Goal: Task Accomplishment & Management: Manage account settings

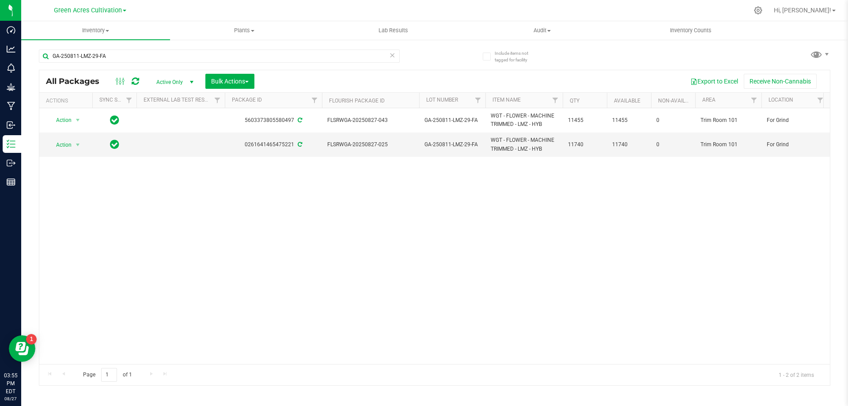
scroll to position [0, 378]
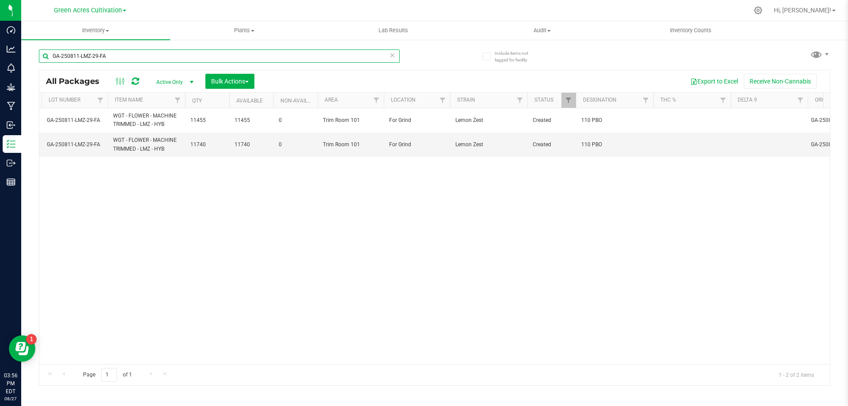
click at [247, 60] on input "GA-250811-LMZ-29-FA" at bounding box center [219, 55] width 361 height 13
paste input "8-HTM-10"
type input "GA-250818-HTM-10-FA"
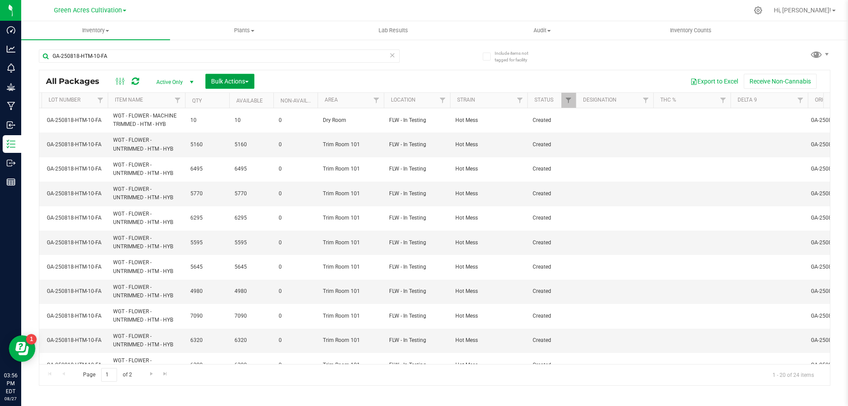
click at [247, 79] on span "Bulk Actions" at bounding box center [230, 81] width 38 height 7
click at [258, 134] on span "Combine packages (lot)" at bounding box center [242, 133] width 63 height 7
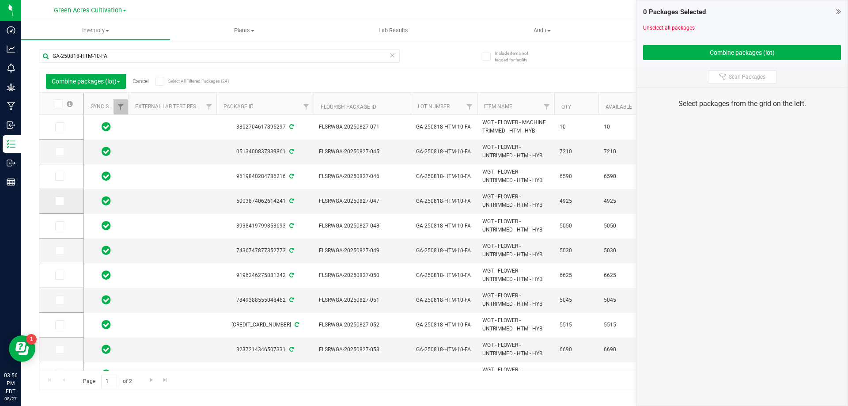
click at [62, 206] on td at bounding box center [61, 201] width 44 height 25
click at [60, 205] on span at bounding box center [59, 201] width 9 height 9
click at [0, 0] on input "checkbox" at bounding box center [0, 0] width 0 height 0
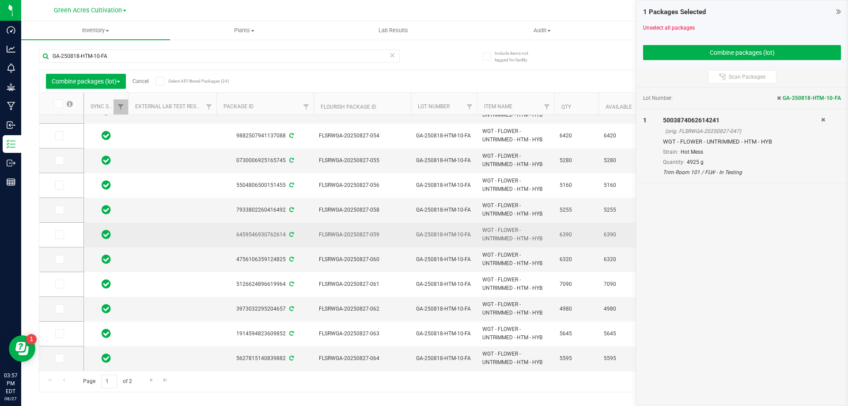
scroll to position [245, 0]
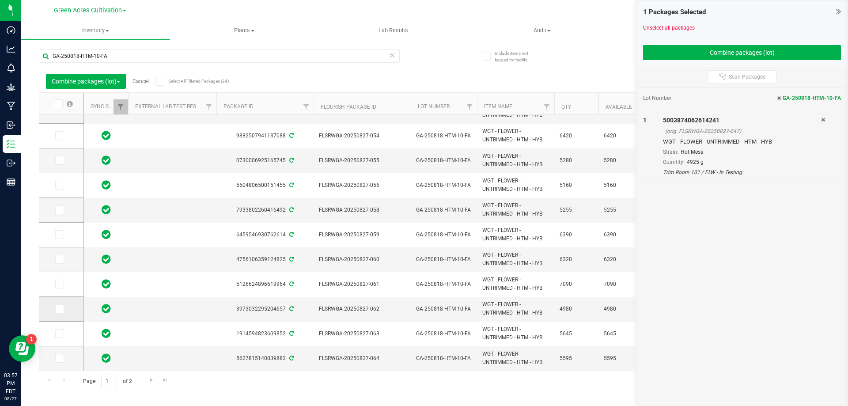
click at [56, 312] on span at bounding box center [59, 308] width 9 height 9
click at [0, 0] on input "checkbox" at bounding box center [0, 0] width 0 height 0
click at [63, 354] on span at bounding box center [59, 358] width 9 height 9
click at [0, 0] on input "checkbox" at bounding box center [0, 0] width 0 height 0
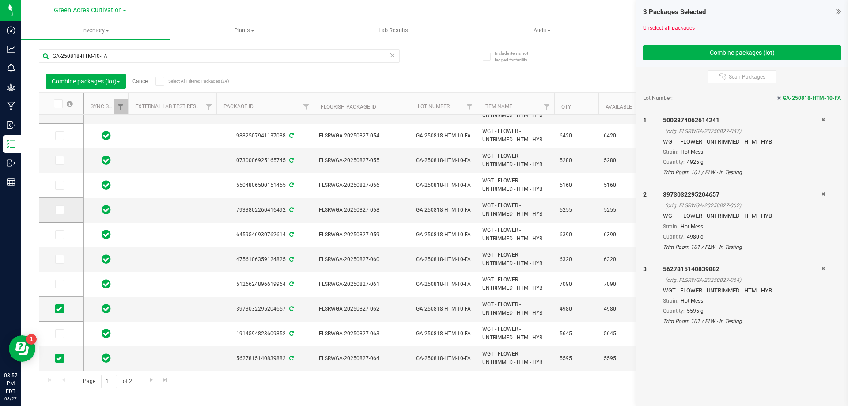
click at [59, 210] on icon at bounding box center [59, 210] width 6 height 0
click at [0, 0] on input "checkbox" at bounding box center [0, 0] width 0 height 0
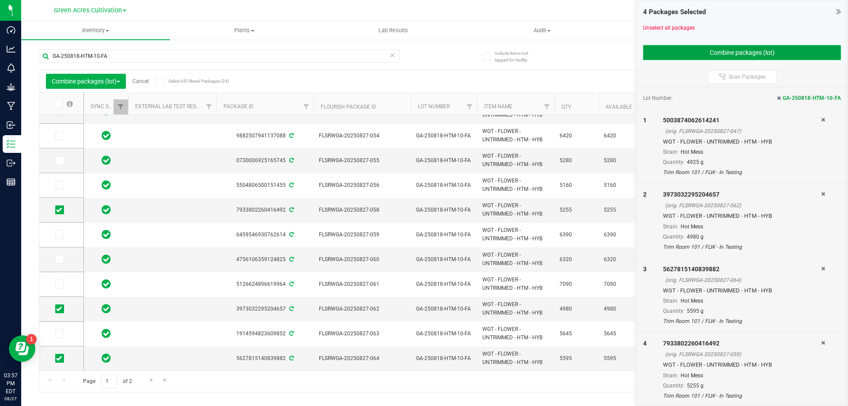
click at [707, 57] on button "Combine packages (lot)" at bounding box center [742, 52] width 198 height 15
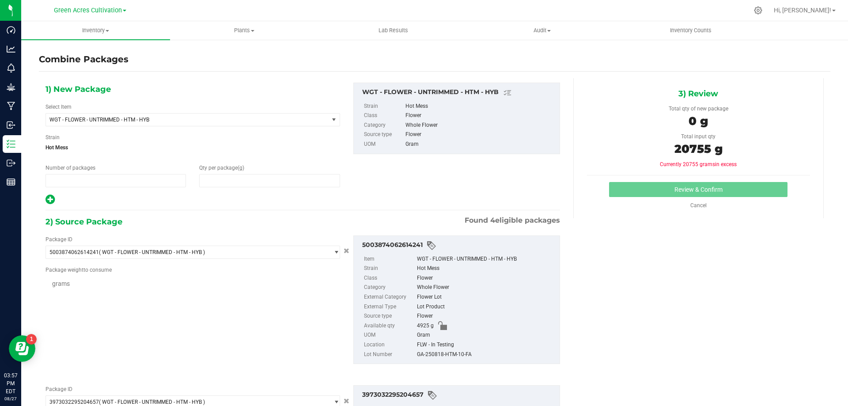
type input "1"
type input "0"
click at [289, 182] on span at bounding box center [269, 180] width 141 height 13
type input "20755"
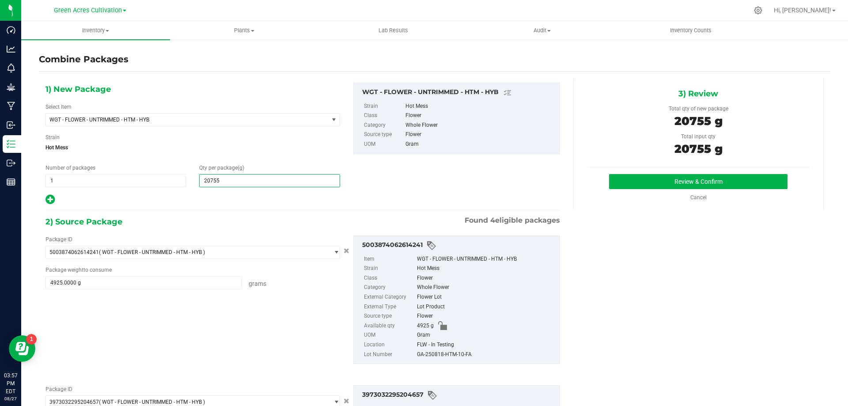
type input "20,755"
click at [435, 351] on div "GA-250818-HTM-10-FA" at bounding box center [486, 355] width 138 height 10
copy div "GA-250818-HTM-10-FA"
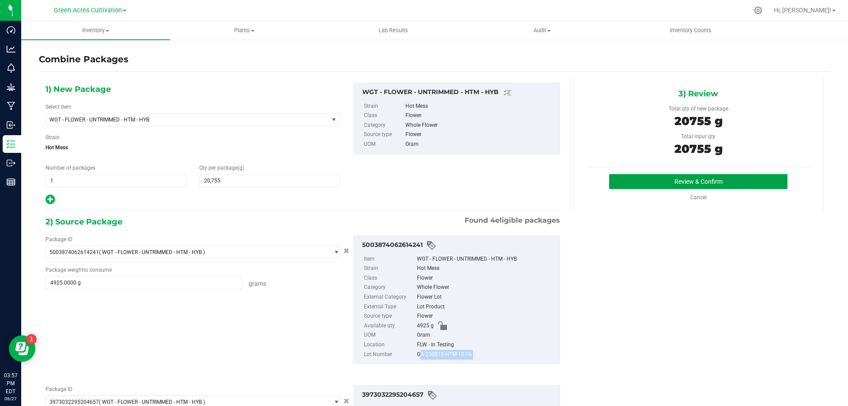
click at [679, 181] on button "Review & Confirm" at bounding box center [698, 181] width 179 height 15
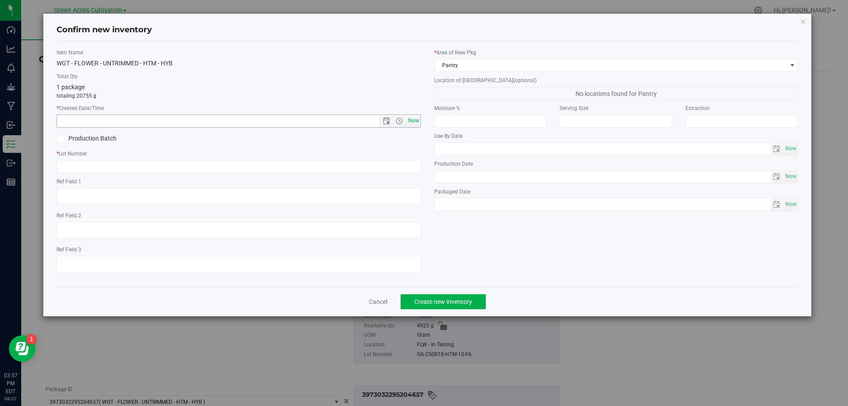
click at [418, 122] on span "Now" at bounding box center [413, 120] width 15 height 13
type input "[DATE] 3:57 PM"
click at [418, 162] on input "text" at bounding box center [239, 166] width 365 height 13
paste input "GA-250818-HTM-10-FA"
type input "GA-250818-HTM-10-FA"
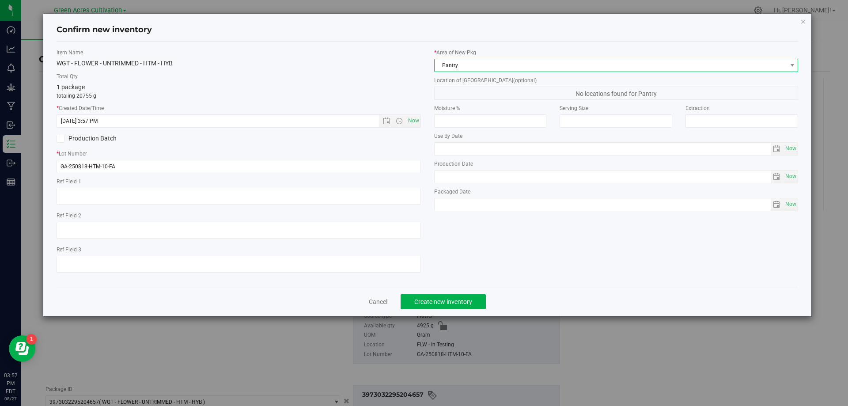
click at [494, 65] on span "Pantry" at bounding box center [611, 65] width 353 height 12
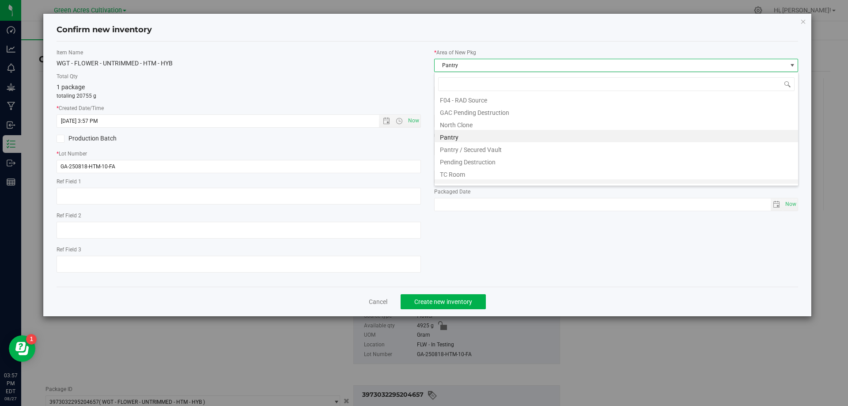
scroll to position [122, 0]
click at [474, 182] on li "Trim Room 101" at bounding box center [617, 177] width 364 height 12
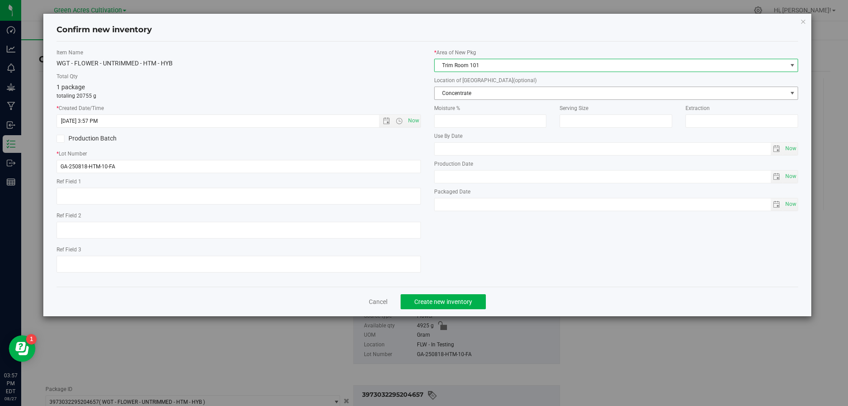
click at [505, 93] on span "Concentrate" at bounding box center [611, 93] width 353 height 12
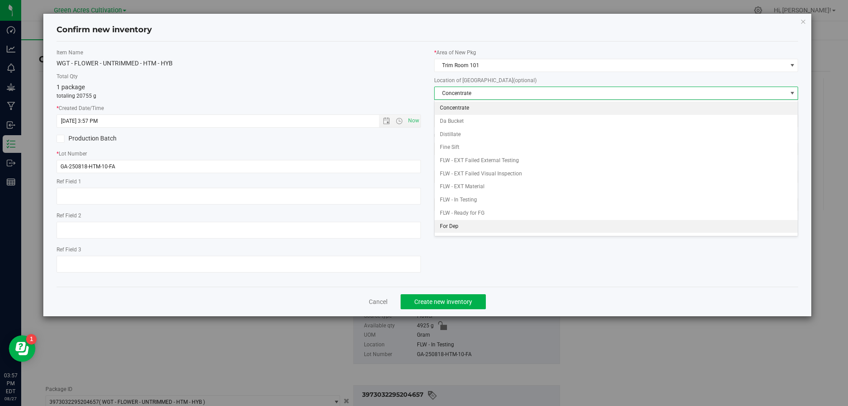
click at [480, 229] on li "For Dep" at bounding box center [617, 226] width 364 height 13
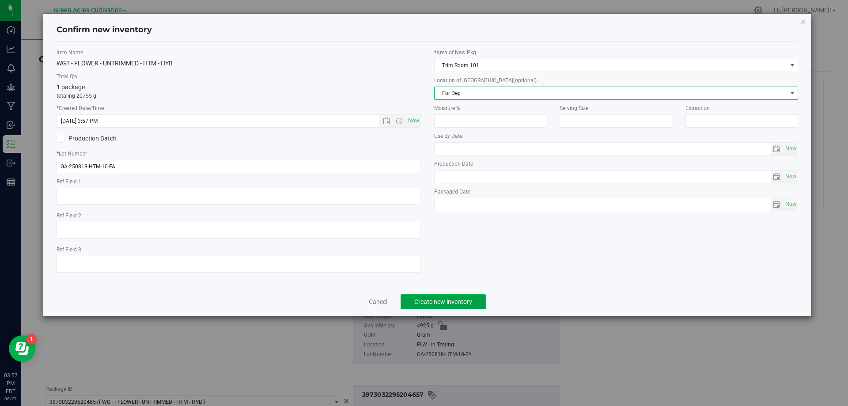
click at [460, 296] on button "Create new inventory" at bounding box center [443, 301] width 85 height 15
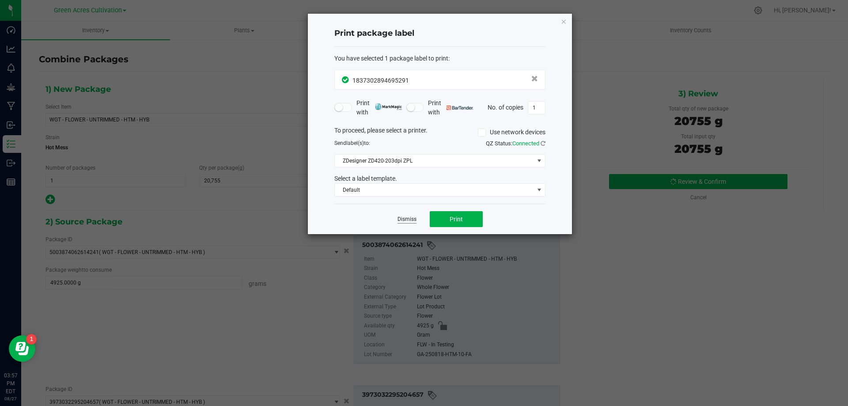
click at [414, 222] on link "Dismiss" at bounding box center [407, 220] width 19 height 8
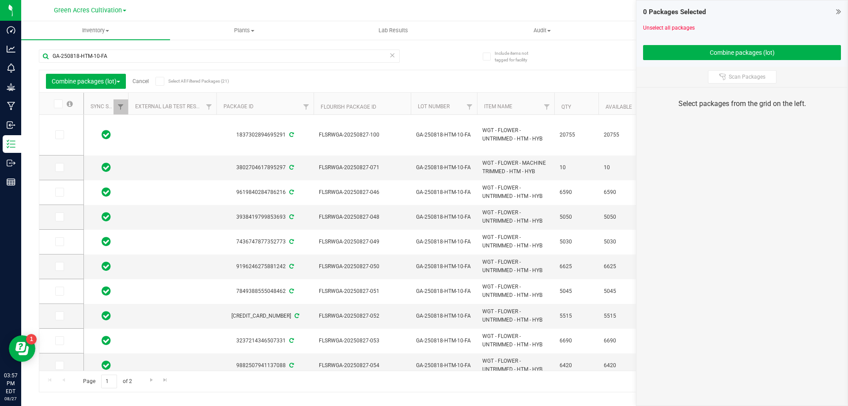
click at [144, 80] on link "Cancel" at bounding box center [141, 81] width 16 height 6
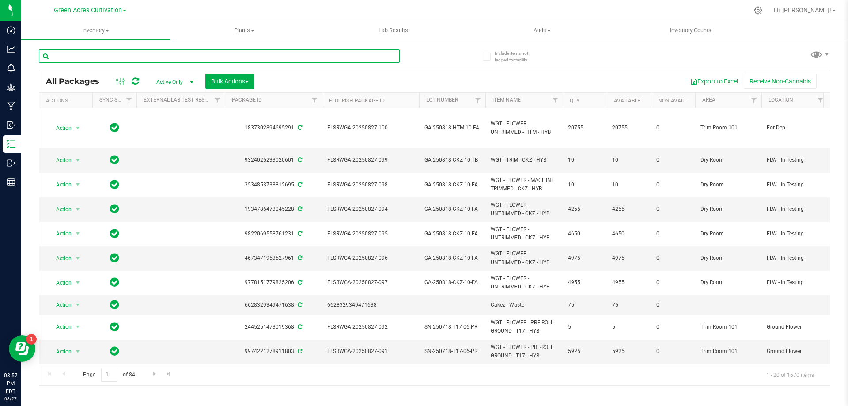
click at [258, 53] on input "text" at bounding box center [219, 55] width 361 height 13
paste input "FLSRWGA-20250827-100"
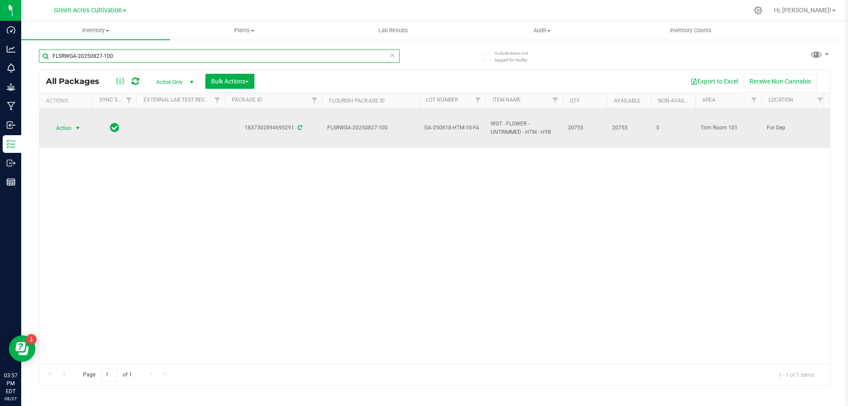
type input "FLSRWGA-20250827-100"
click at [57, 122] on span "Action" at bounding box center [60, 128] width 24 height 12
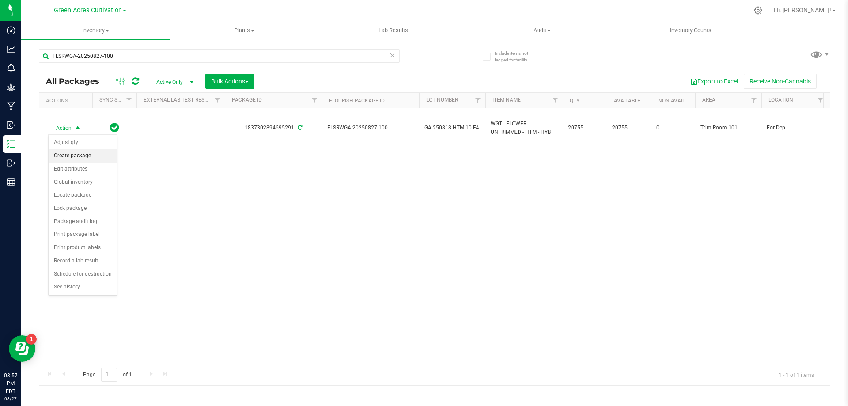
click at [73, 158] on li "Create package" at bounding box center [83, 155] width 68 height 13
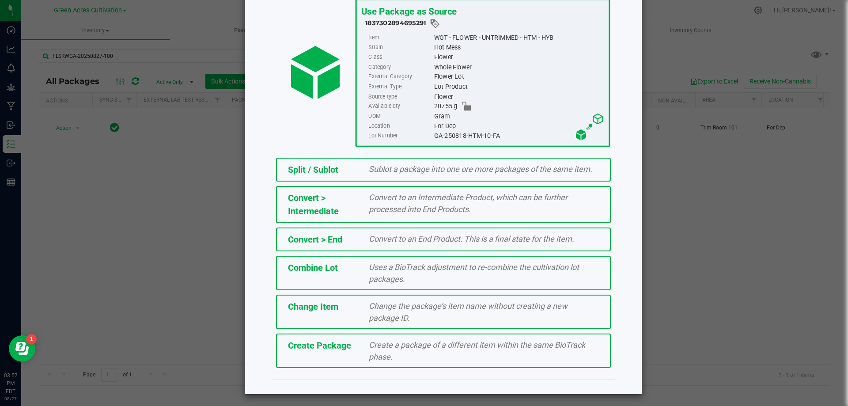
scroll to position [64, 0]
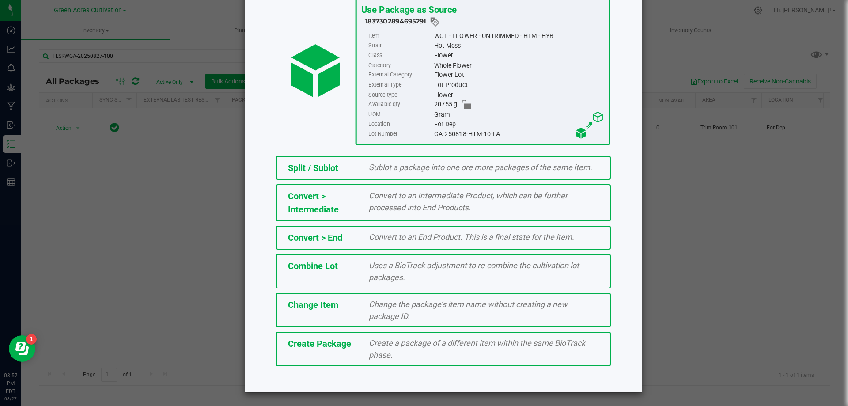
click at [511, 342] on span "Create a package of a different item within the same BioTrack phase." at bounding box center [477, 348] width 217 height 21
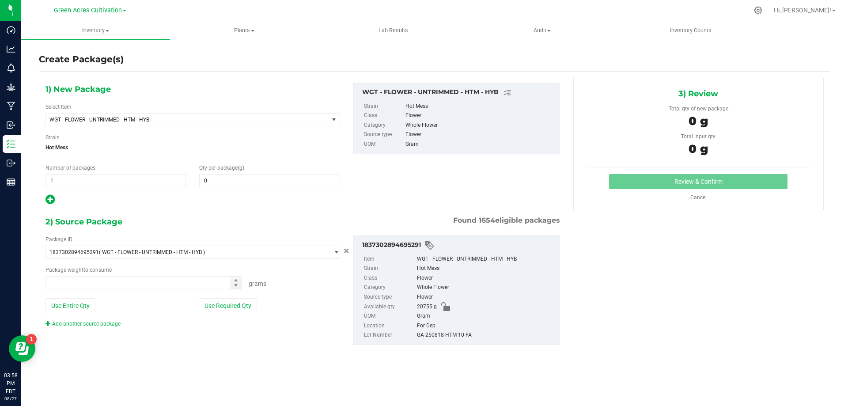
type input "0.0000"
type input "0.0000 g"
click at [255, 120] on span "WGT - FLOWER - UNTRIMMED - HTM - HYB" at bounding box center [181, 120] width 265 height 6
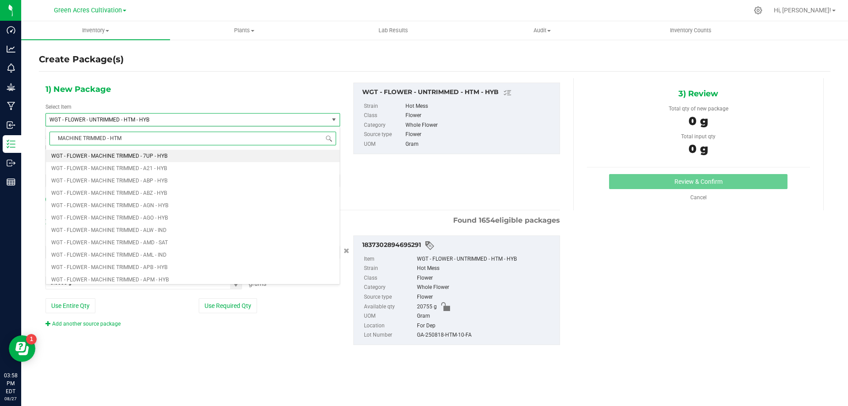
type input "MACHINE TRIMMED - HTM"
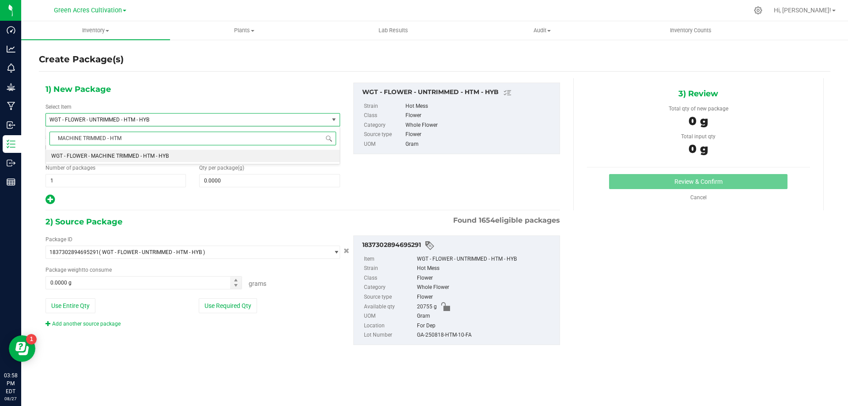
click at [315, 156] on li "WGT - FLOWER - MACHINE TRIMMED - HTM - HYB" at bounding box center [193, 156] width 294 height 12
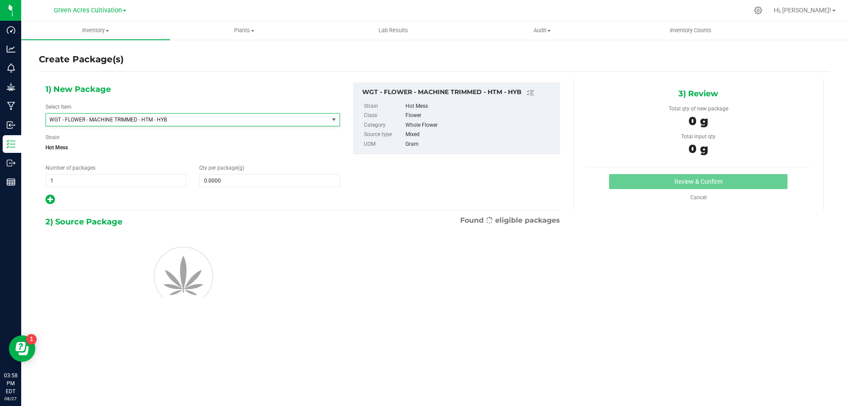
type input "0.0000"
click at [319, 181] on span at bounding box center [269, 180] width 141 height 13
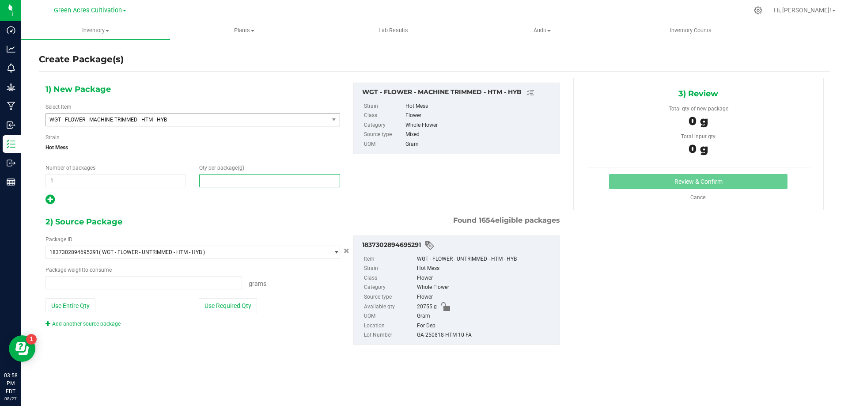
type input "0.0000 g"
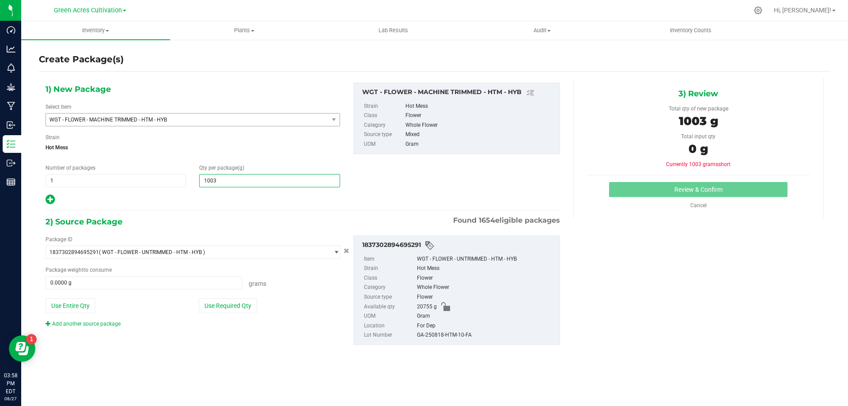
type input "10030"
type input "10,030.0000"
click at [239, 303] on button "Use Required Qty" at bounding box center [228, 305] width 58 height 15
type input "10030.0000 g"
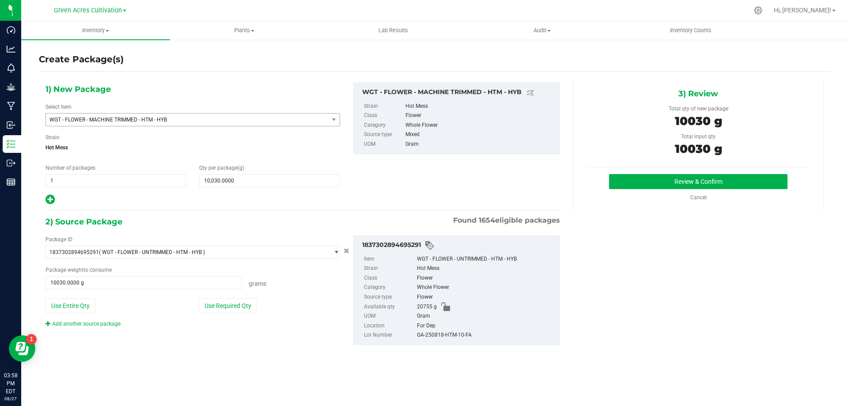
click at [449, 338] on div "GA-250818-HTM-10-FA" at bounding box center [486, 336] width 138 height 10
copy div "GA-250818-HTM-10-FA"
click at [728, 175] on button "Review & Confirm" at bounding box center [698, 181] width 179 height 15
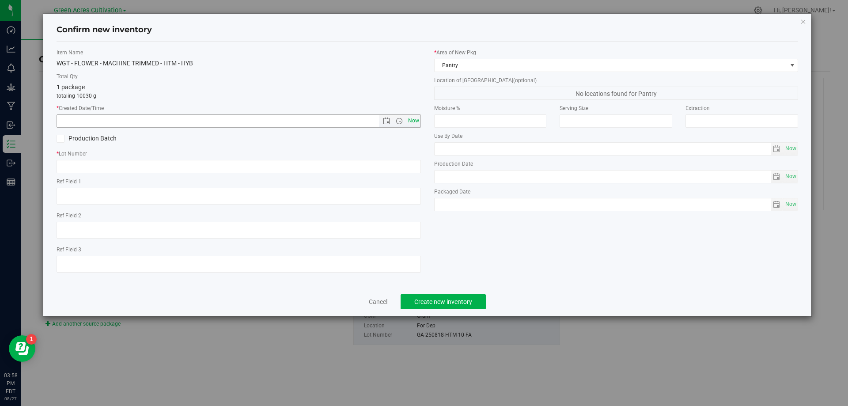
click at [411, 124] on span "Now" at bounding box center [413, 120] width 15 height 13
type input "[DATE] 3:58 PM"
click at [410, 163] on input "text" at bounding box center [239, 166] width 365 height 13
paste input "GA-250818-HTM-10-FA"
type input "GA-250818-HTM-10-FA"
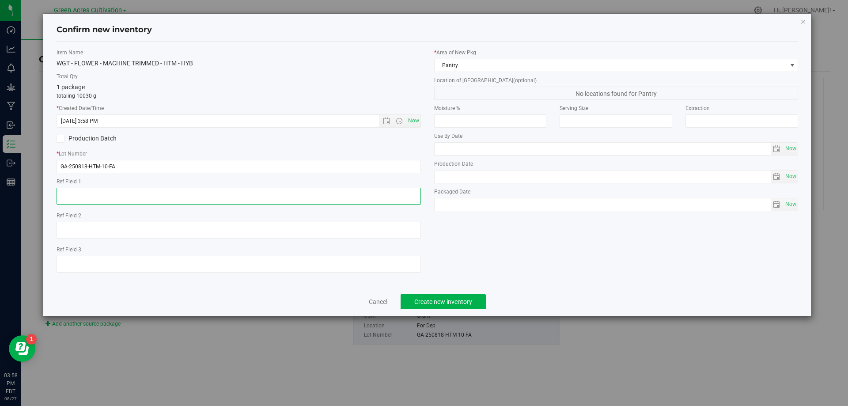
click at [346, 196] on textarea at bounding box center [239, 196] width 365 height 17
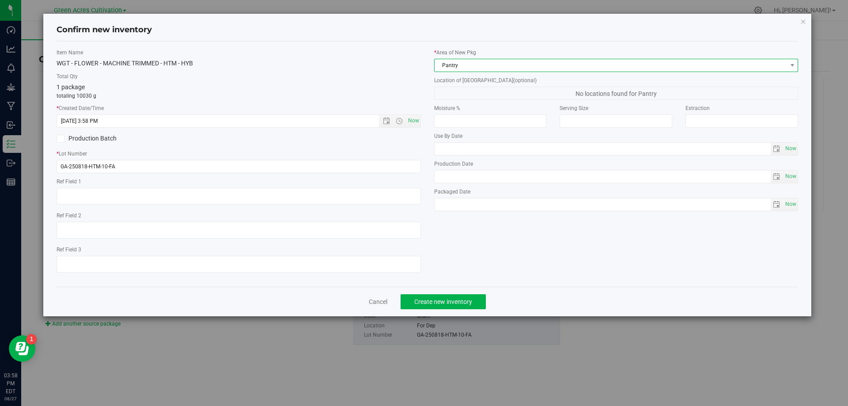
click at [514, 64] on span "Pantry" at bounding box center [611, 65] width 353 height 12
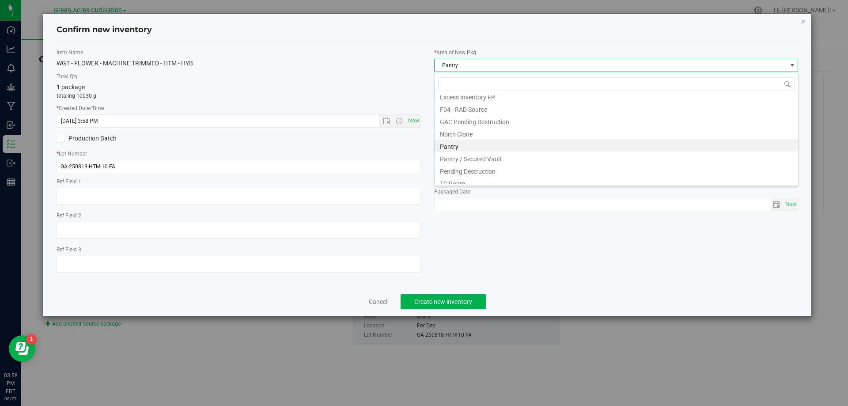
scroll to position [122, 0]
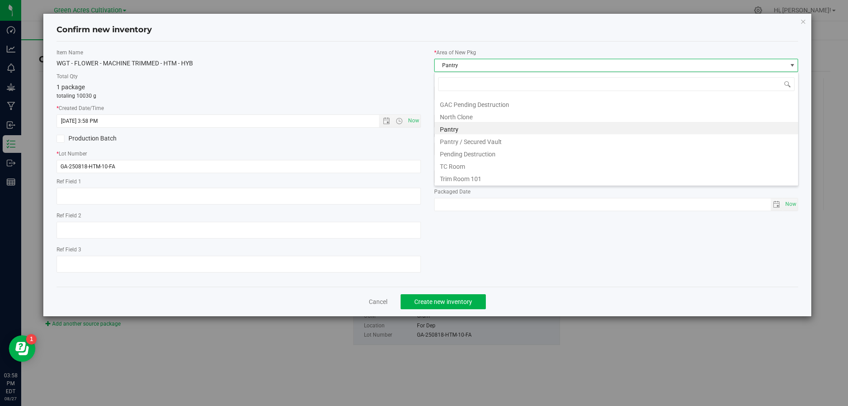
click at [481, 185] on div "33/35 BR - Clone Room 13 Cure Room 103 Dry Inventory - Post-Testing Dry Invento…" at bounding box center [616, 129] width 365 height 114
click at [481, 182] on li "Trim Room 101" at bounding box center [617, 177] width 364 height 12
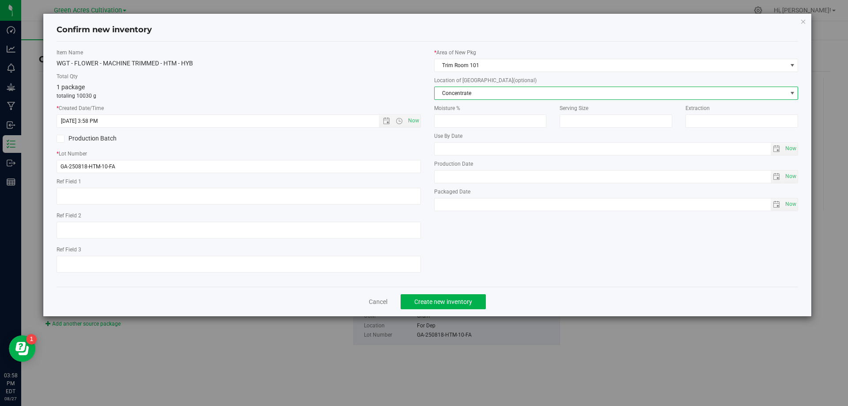
click at [502, 95] on span "Concentrate" at bounding box center [611, 93] width 353 height 12
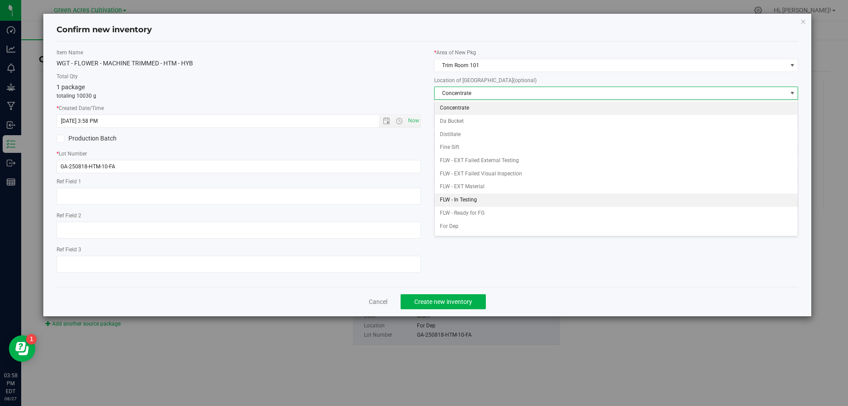
click at [492, 199] on li "FLW - In Testing" at bounding box center [617, 200] width 364 height 13
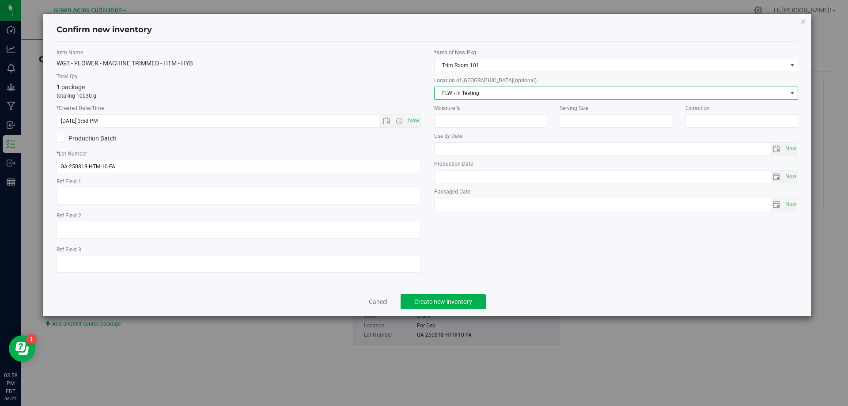
click at [521, 96] on span "FLW - In Testing" at bounding box center [611, 93] width 353 height 12
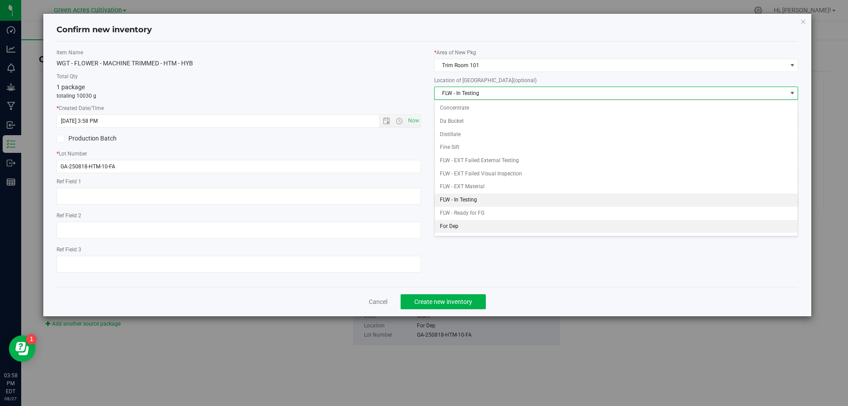
click at [479, 225] on li "For Dep" at bounding box center [617, 226] width 364 height 13
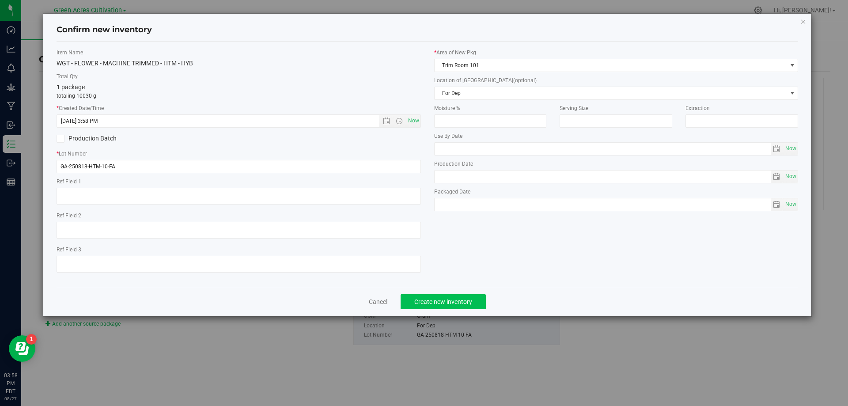
drag, startPoint x: 460, startPoint y: 291, endPoint x: 459, endPoint y: 296, distance: 5.4
click at [460, 293] on div "Cancel Create new inventory" at bounding box center [428, 302] width 742 height 30
click at [459, 296] on button "Create new inventory" at bounding box center [443, 301] width 85 height 15
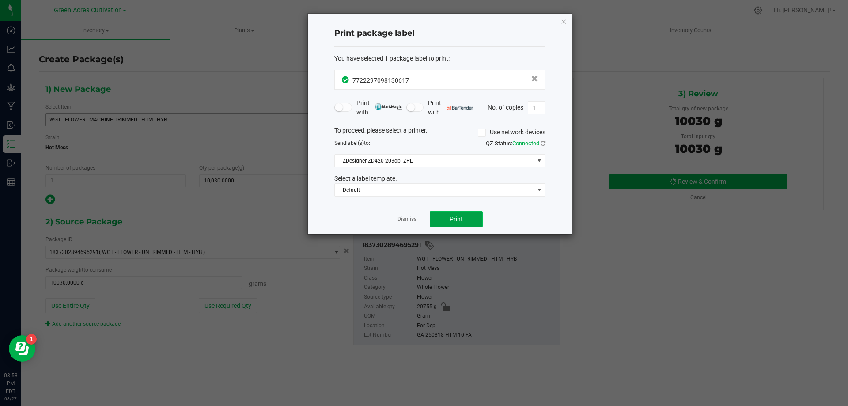
click at [439, 216] on button "Print" at bounding box center [456, 219] width 53 height 16
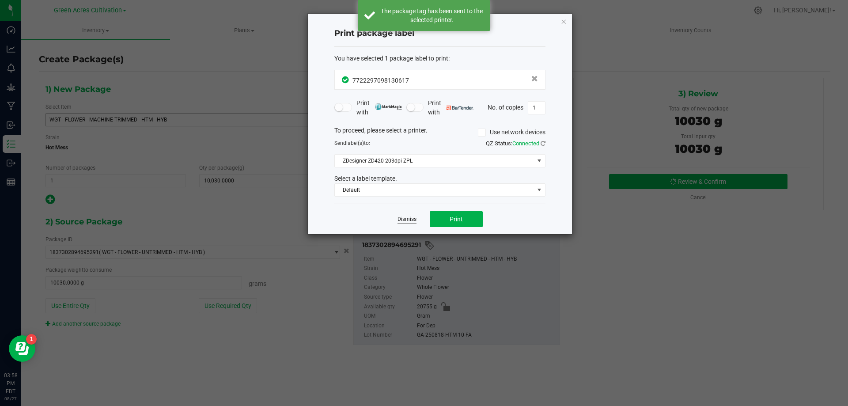
click at [414, 216] on link "Dismiss" at bounding box center [407, 220] width 19 height 8
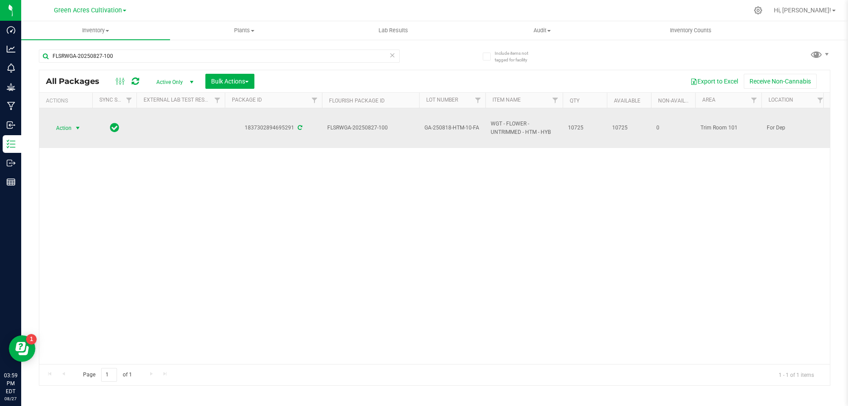
click at [79, 129] on span "select" at bounding box center [77, 128] width 7 height 7
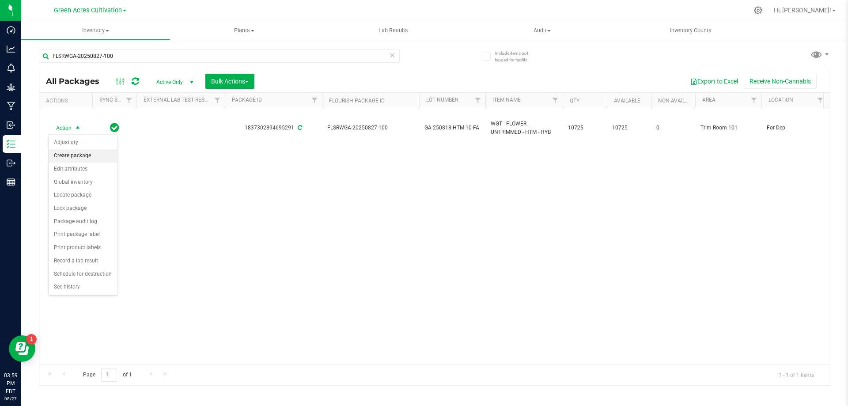
click at [85, 153] on li "Create package" at bounding box center [83, 155] width 68 height 13
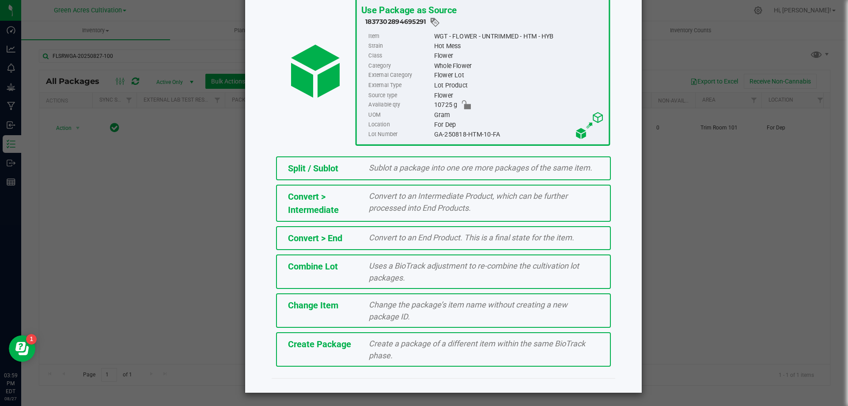
scroll to position [64, 0]
click at [471, 341] on span "Create a package of a different item within the same BioTrack phase." at bounding box center [477, 348] width 217 height 21
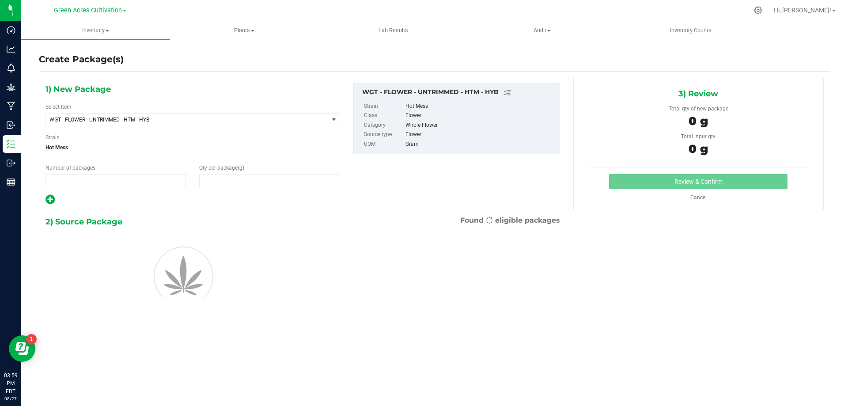
type input "1"
type input "0.0000"
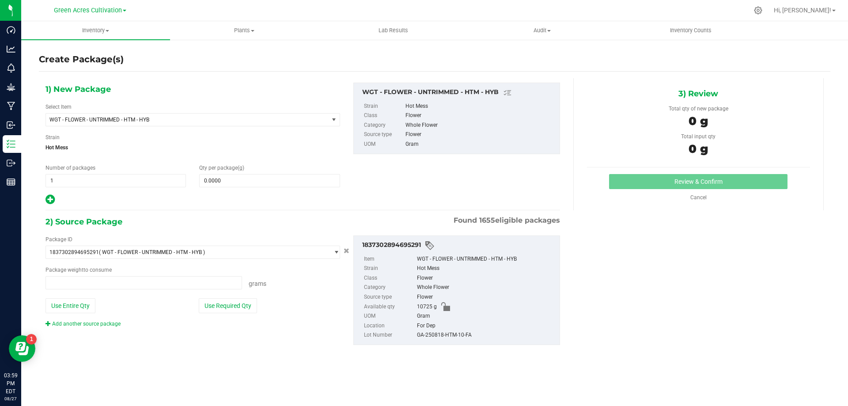
type input "0.0000 g"
click at [234, 119] on span "WGT - FLOWER - UNTRIMMED - HTM - HYB" at bounding box center [181, 120] width 265 height 6
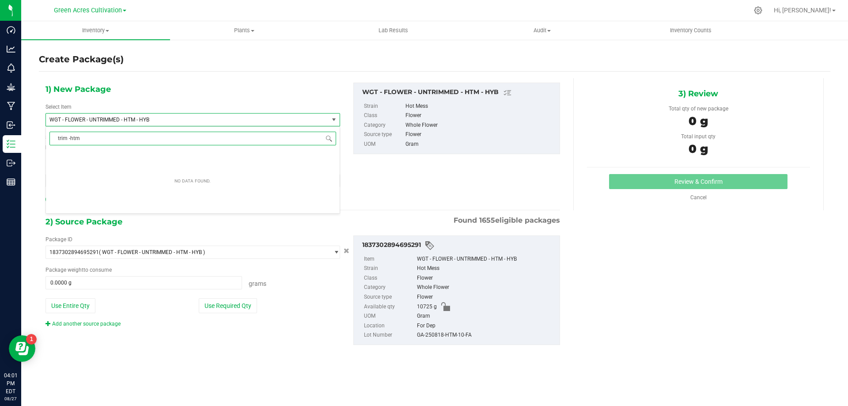
type input "trim - htm"
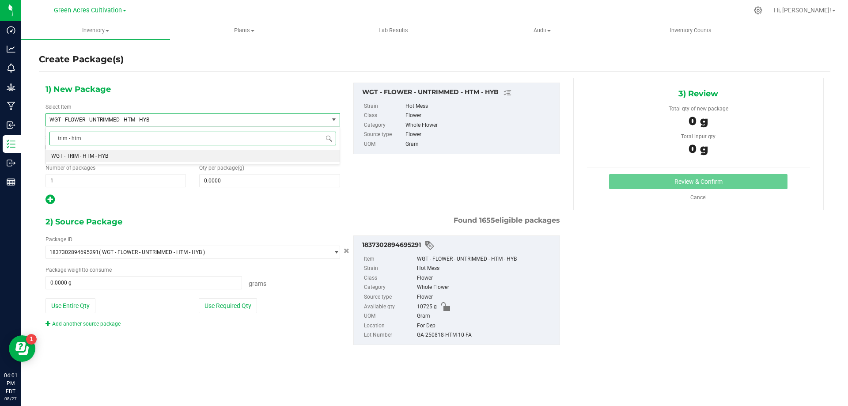
click at [145, 159] on li "WGT - TRIM - HTM - HYB" at bounding box center [193, 156] width 294 height 12
type input "0.0000"
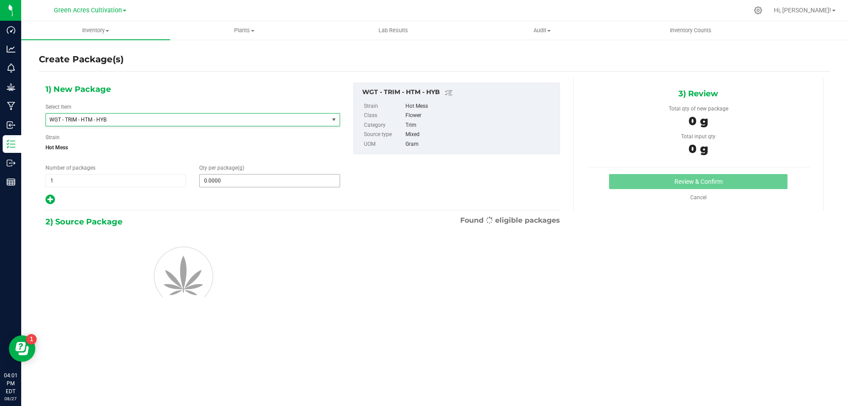
scroll to position [210442, 0]
click at [231, 181] on span at bounding box center [269, 180] width 141 height 13
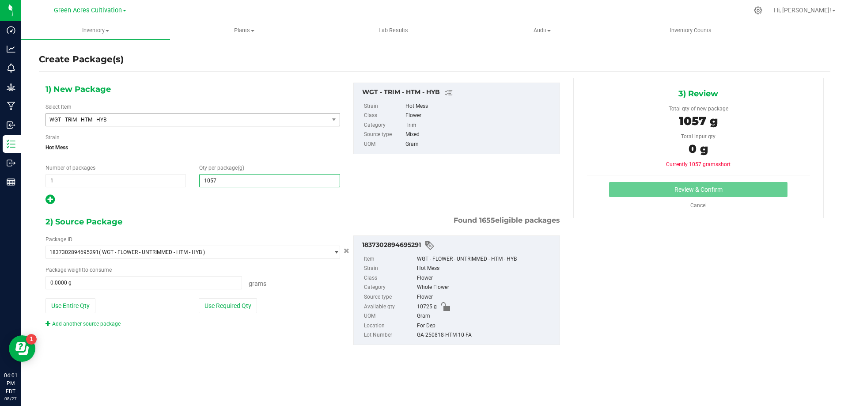
type input "10570"
type input "10,570.0000"
click at [249, 303] on button "Use Required Qty" at bounding box center [228, 305] width 58 height 15
type input "10570.0000 g"
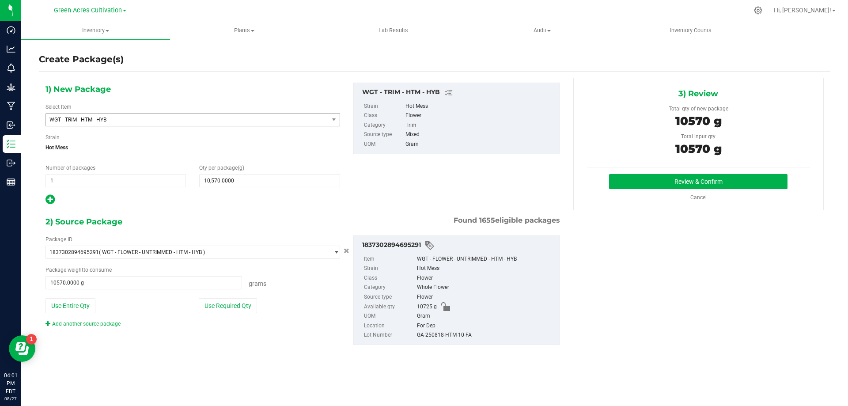
click at [425, 331] on div "GA-250818-HTM-10-FA" at bounding box center [486, 336] width 138 height 10
copy div "GA-250818-HTM-10-FA"
click at [751, 178] on button "Review & Confirm" at bounding box center [698, 181] width 179 height 15
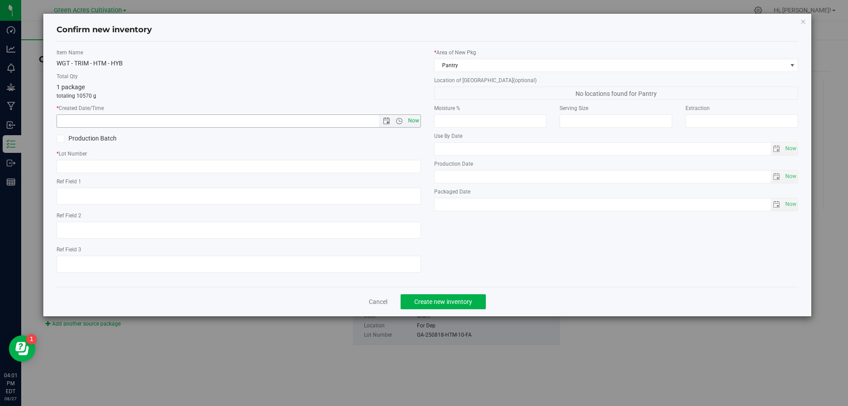
click at [410, 120] on span "Now" at bounding box center [413, 120] width 15 height 13
type input "[DATE] 4:01 PM"
click at [412, 176] on div "Item Name WGT - TRIM - HTM - HYB Total Qty 1 package totaling 10570 g * Created…" at bounding box center [239, 164] width 378 height 231
click at [409, 169] on input "text" at bounding box center [239, 166] width 365 height 13
paste input "GA-250818-HTM-10-FA"
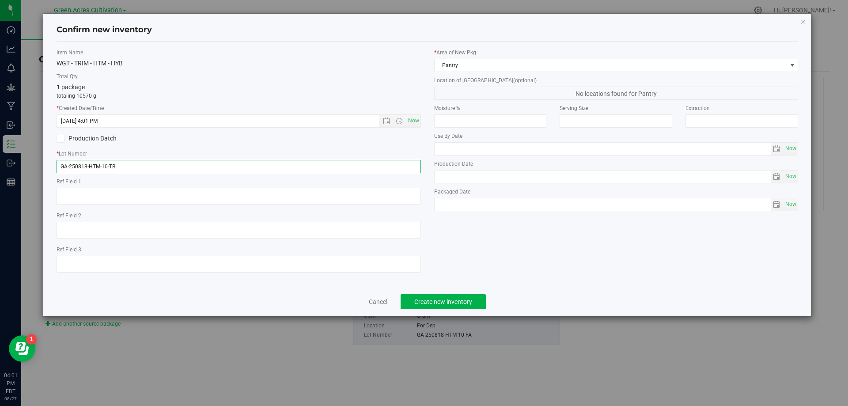
type input "GA-250818-HTM-10-TB"
click at [487, 72] on div "* Area of [GEOGRAPHIC_DATA] Pantry Location of [GEOGRAPHIC_DATA] (optional) No …" at bounding box center [617, 132] width 378 height 167
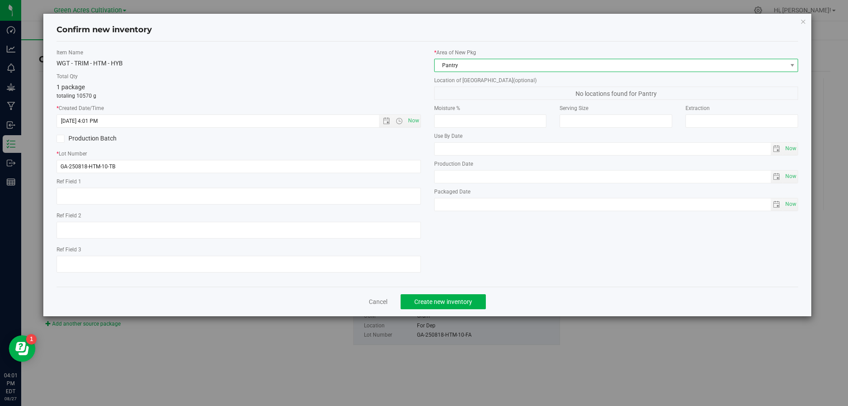
click at [491, 68] on span "Pantry" at bounding box center [611, 65] width 353 height 12
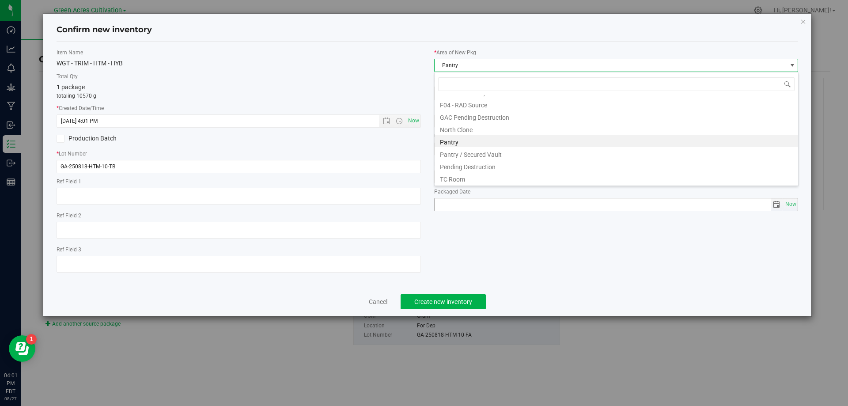
scroll to position [122, 0]
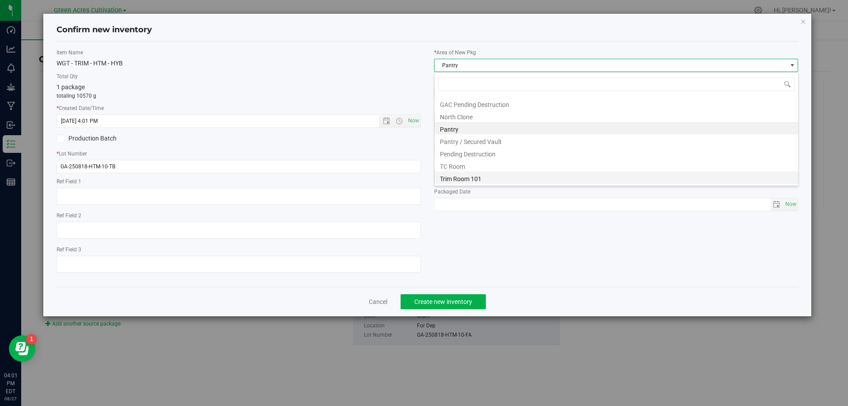
click at [490, 175] on li "Trim Room 101" at bounding box center [617, 177] width 364 height 12
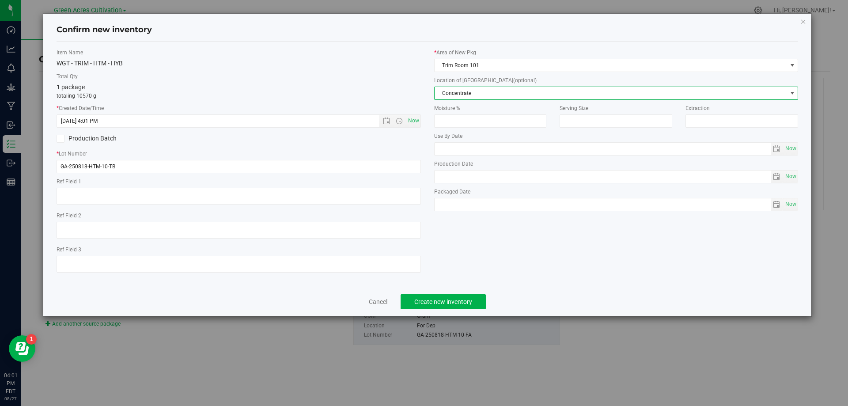
click at [497, 98] on span "Concentrate" at bounding box center [611, 93] width 353 height 12
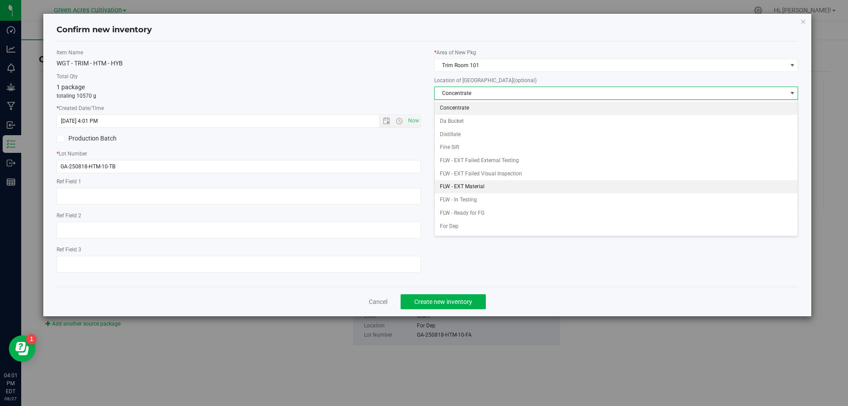
click at [488, 185] on li "FLW - EXT Material" at bounding box center [617, 186] width 364 height 13
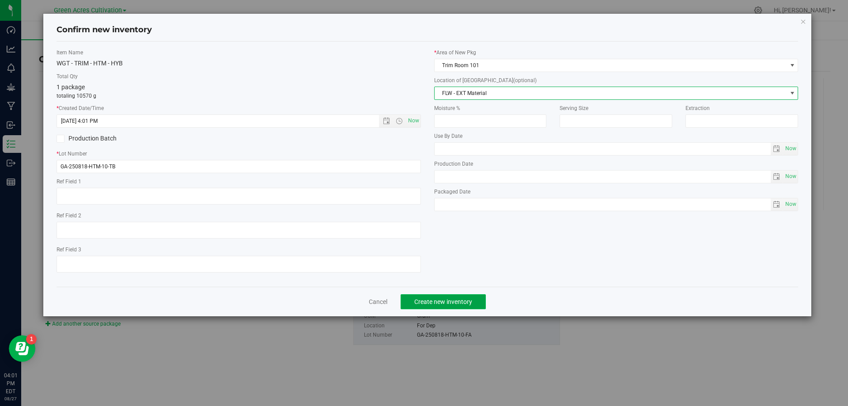
click at [456, 305] on span "Create new inventory" at bounding box center [443, 301] width 58 height 7
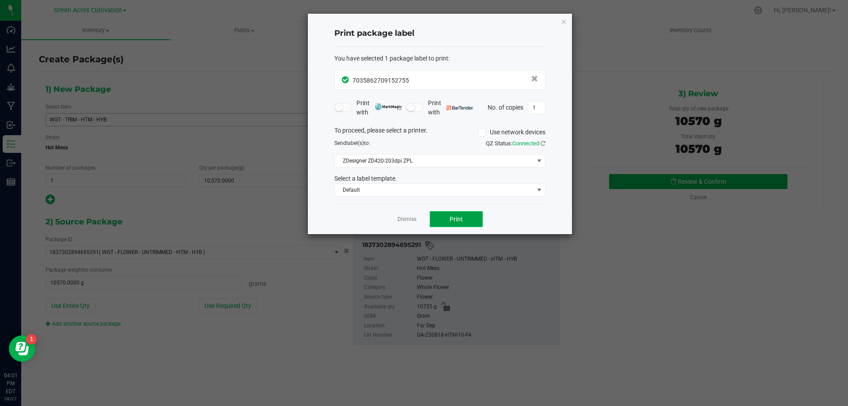
click at [443, 219] on button "Print" at bounding box center [456, 219] width 53 height 16
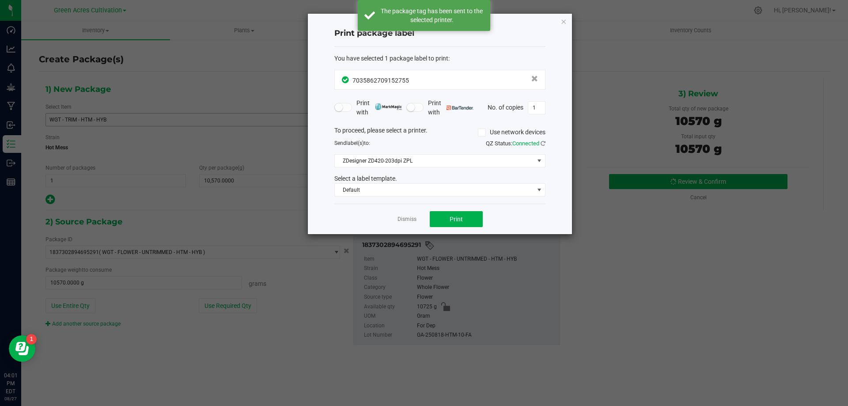
click at [403, 219] on link "Dismiss" at bounding box center [407, 220] width 19 height 8
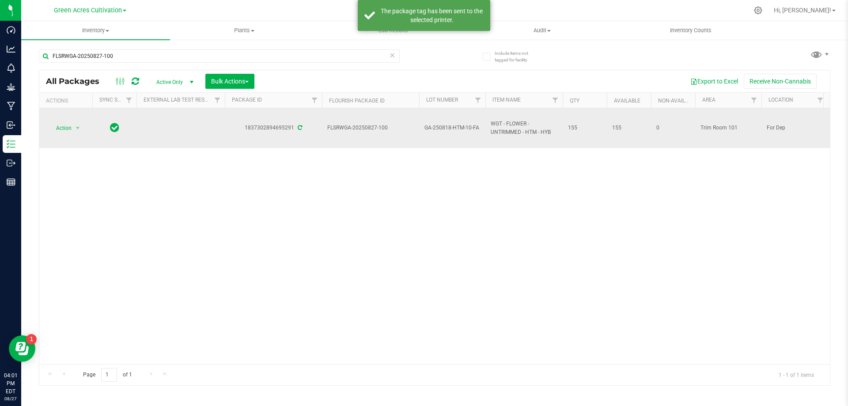
click at [47, 123] on div "Action Action Adjust qty Create package Edit attributes Global inventory Locate…" at bounding box center [66, 128] width 42 height 12
click at [63, 129] on span "Action" at bounding box center [60, 128] width 24 height 12
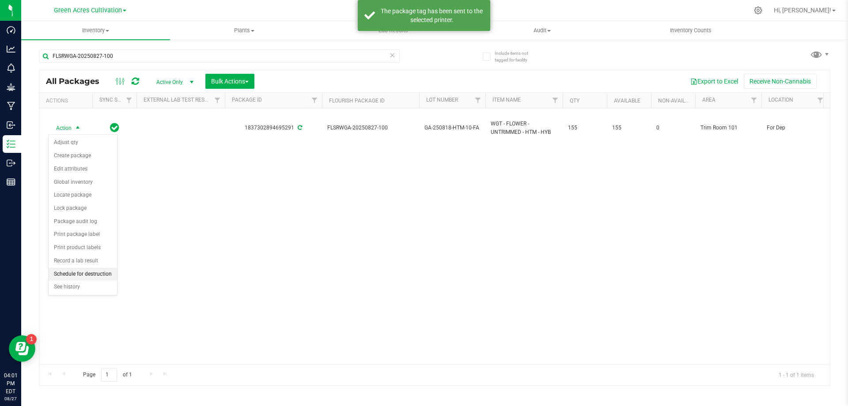
click at [91, 272] on li "Schedule for destruction" at bounding box center [83, 274] width 68 height 13
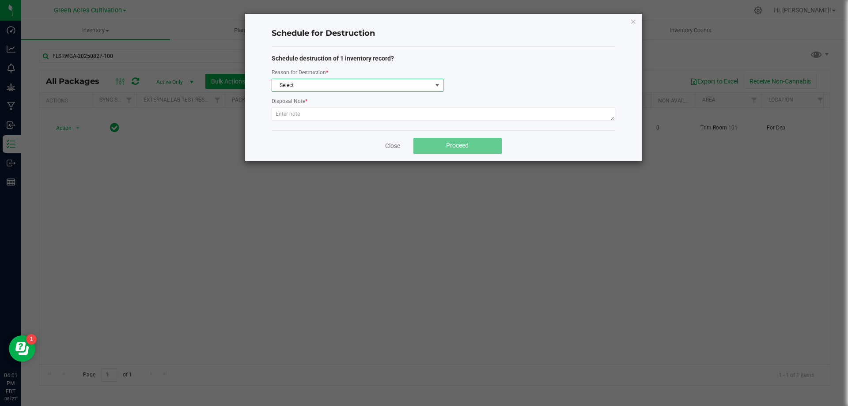
click at [385, 91] on span "Select" at bounding box center [352, 85] width 160 height 12
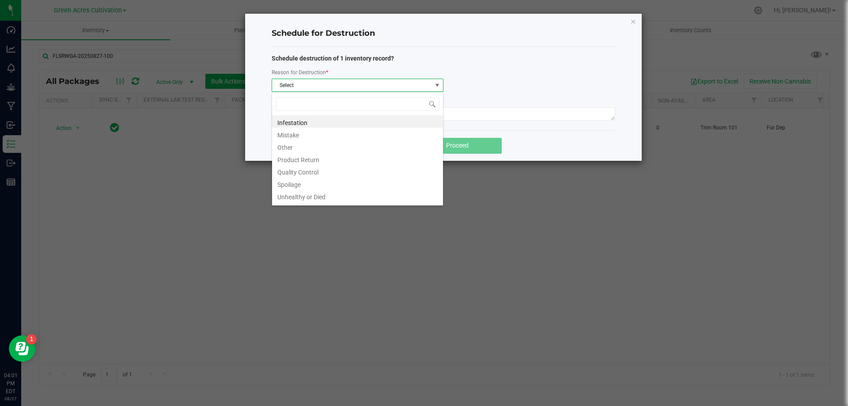
scroll to position [13, 172]
type input "W"
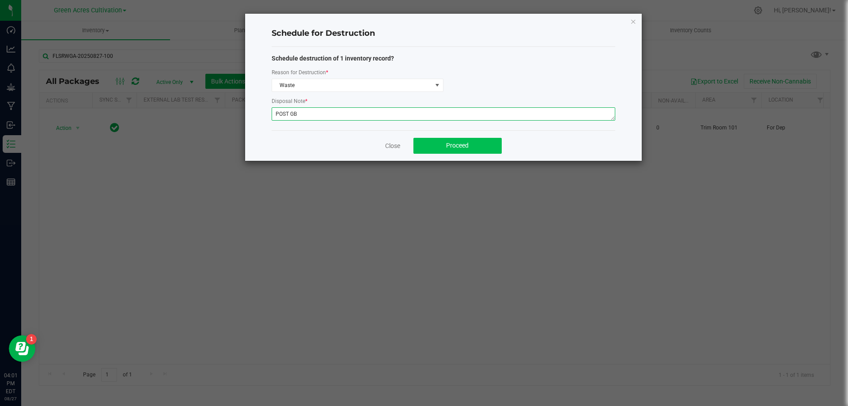
type textarea "POST GB"
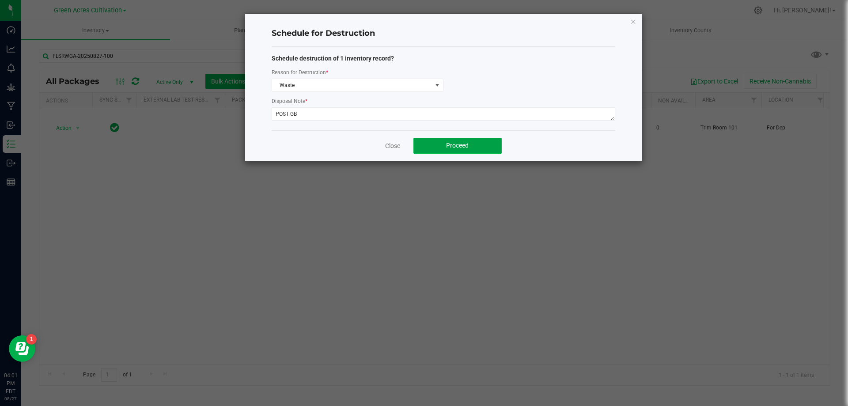
click at [449, 152] on button "Proceed" at bounding box center [458, 146] width 88 height 16
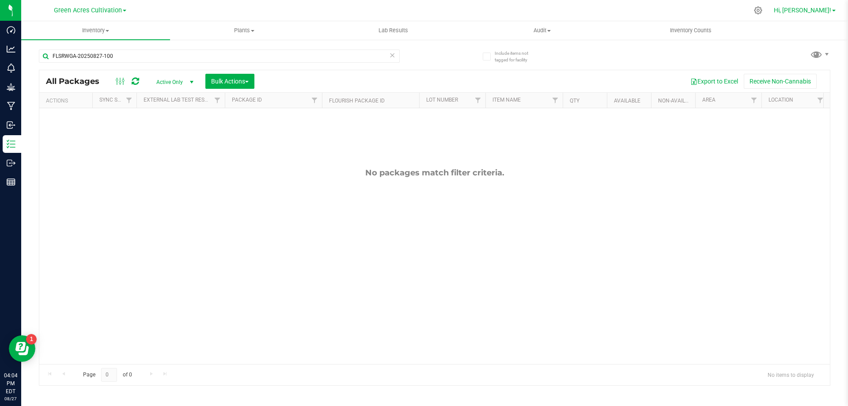
click at [829, 6] on link "Hi, [PERSON_NAME]!" at bounding box center [805, 10] width 69 height 9
